Goal: Find specific page/section

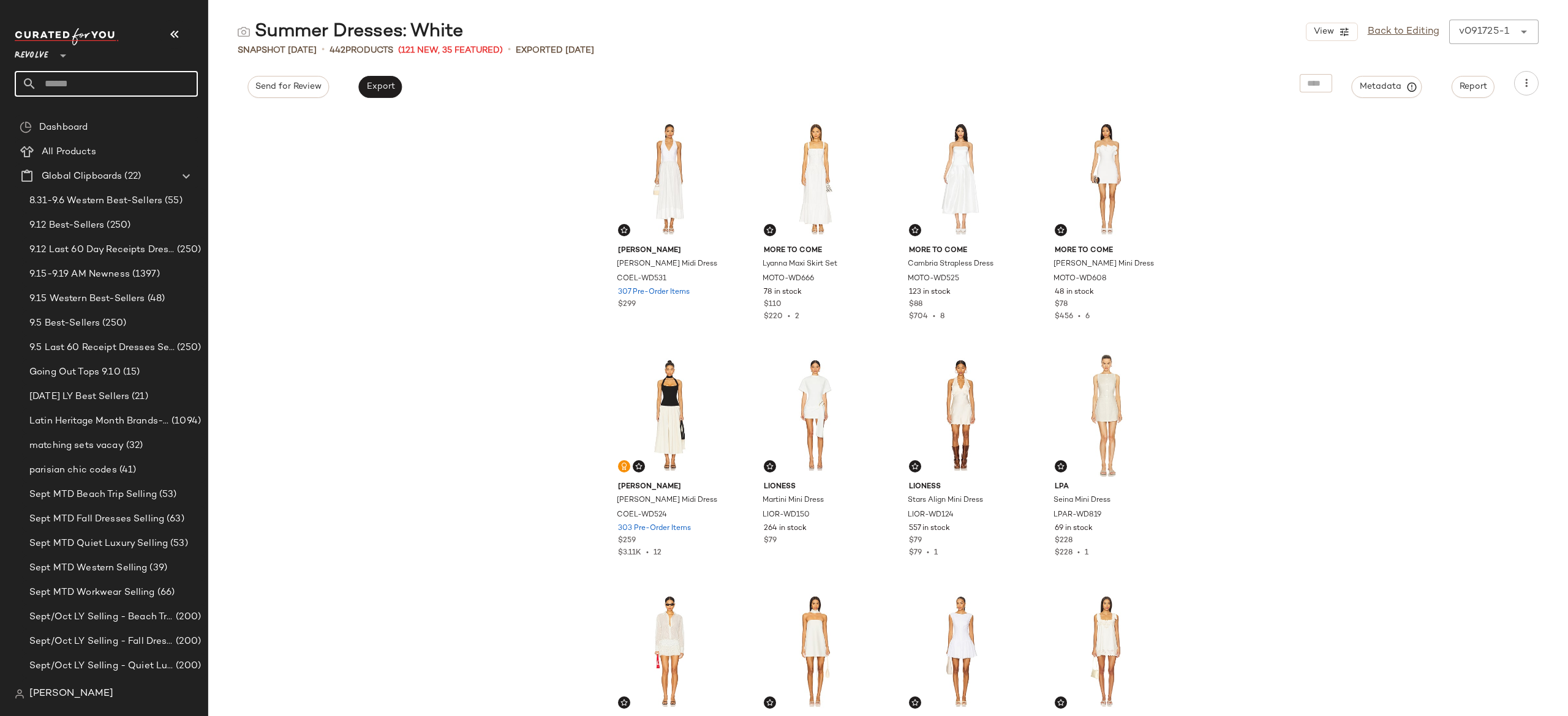
click at [175, 81] on input "text" at bounding box center [117, 84] width 161 height 26
type input "********"
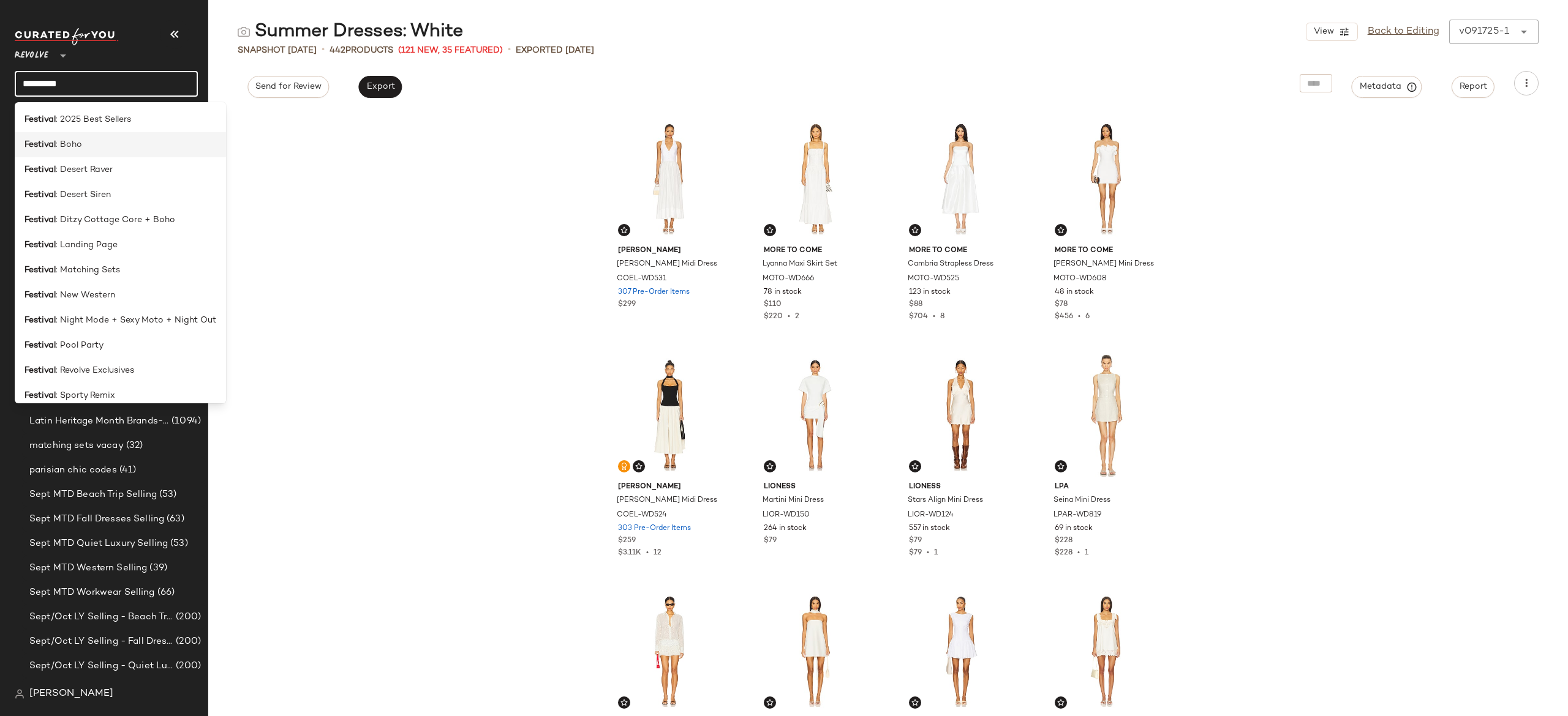
click at [119, 153] on div "Festival : Boho" at bounding box center [120, 145] width 211 height 25
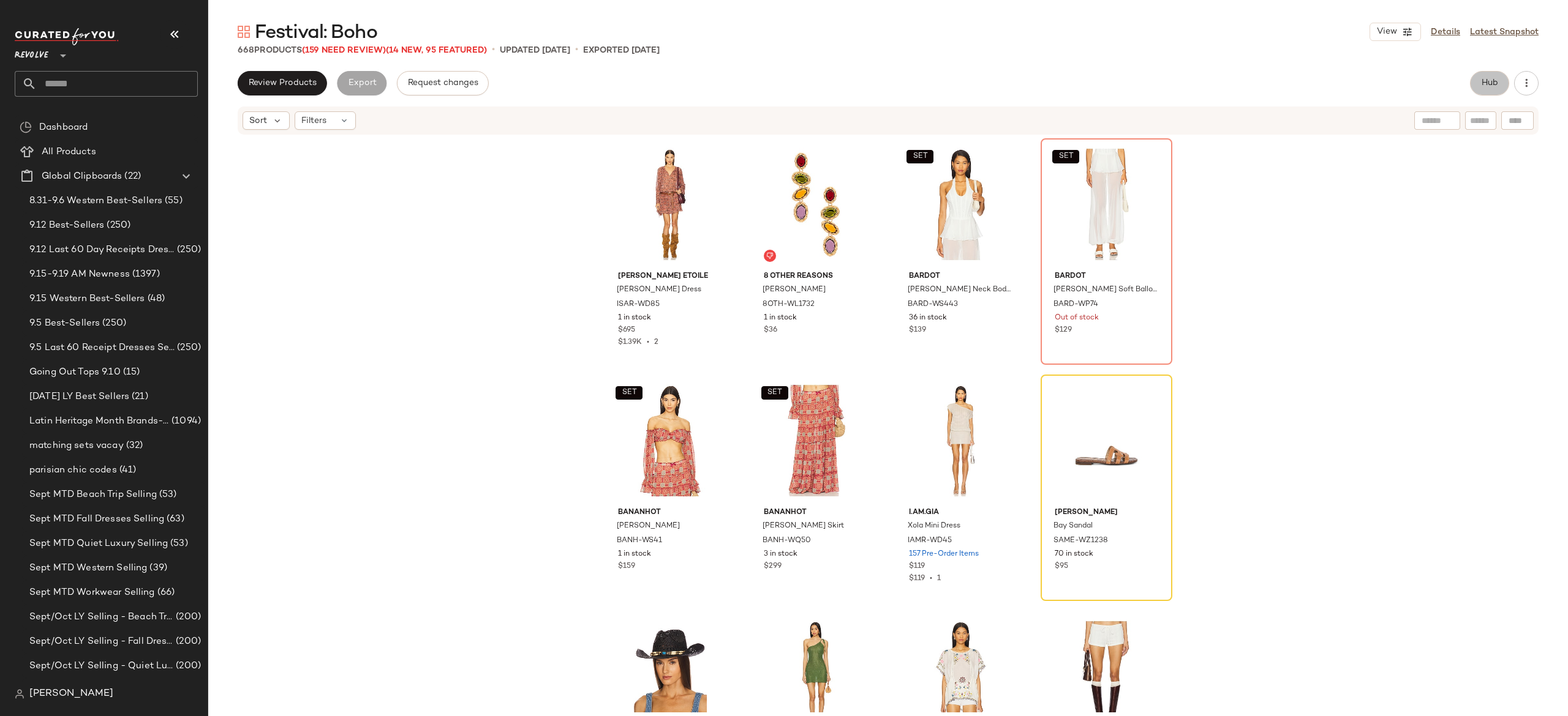
click at [1497, 81] on span "Hub" at bounding box center [1490, 83] width 17 height 10
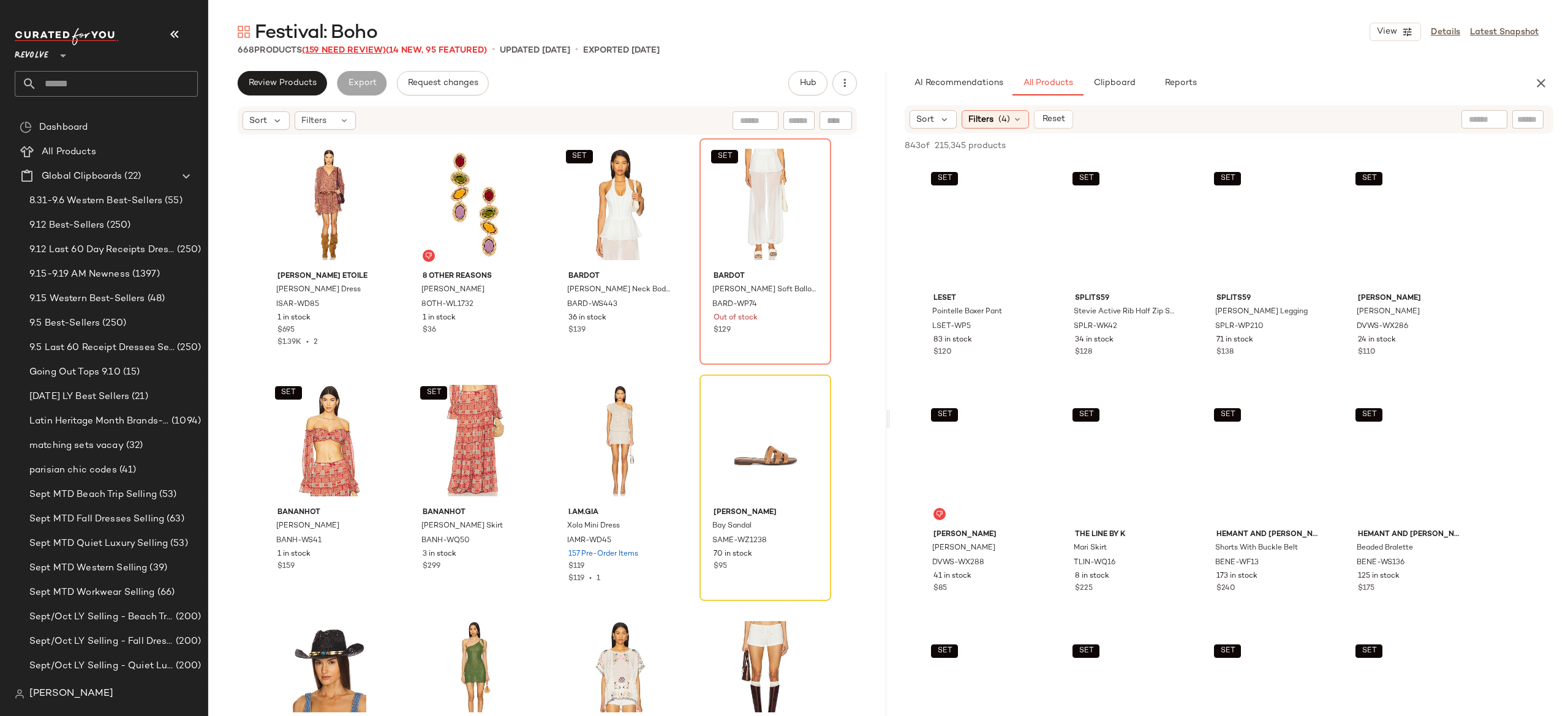
click at [375, 46] on span "(159 Need Review)" at bounding box center [343, 51] width 84 height 10
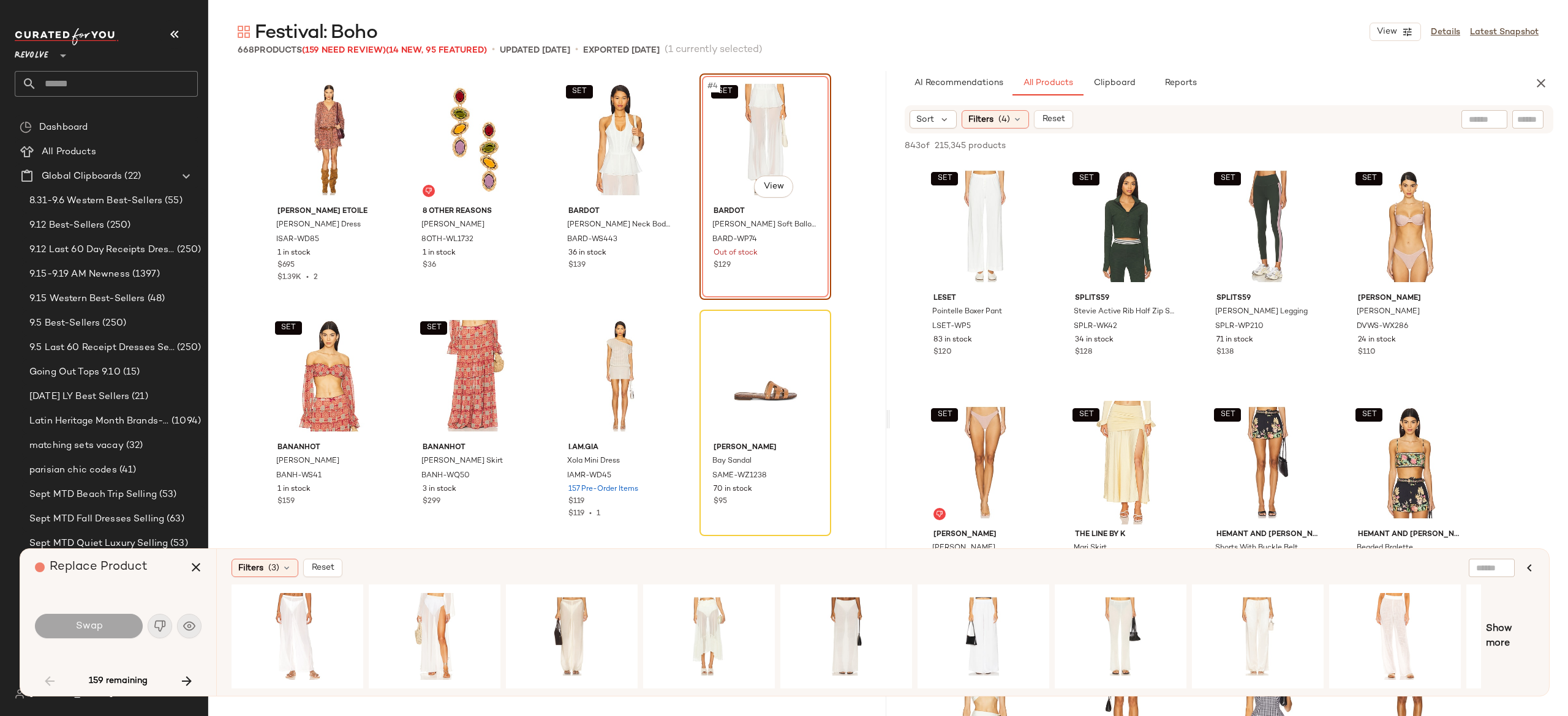
click at [1245, 28] on div "Festival: Boho View Details Latest Snapshot" at bounding box center [888, 31] width 1360 height 24
